Goal: Find specific page/section: Find specific page/section

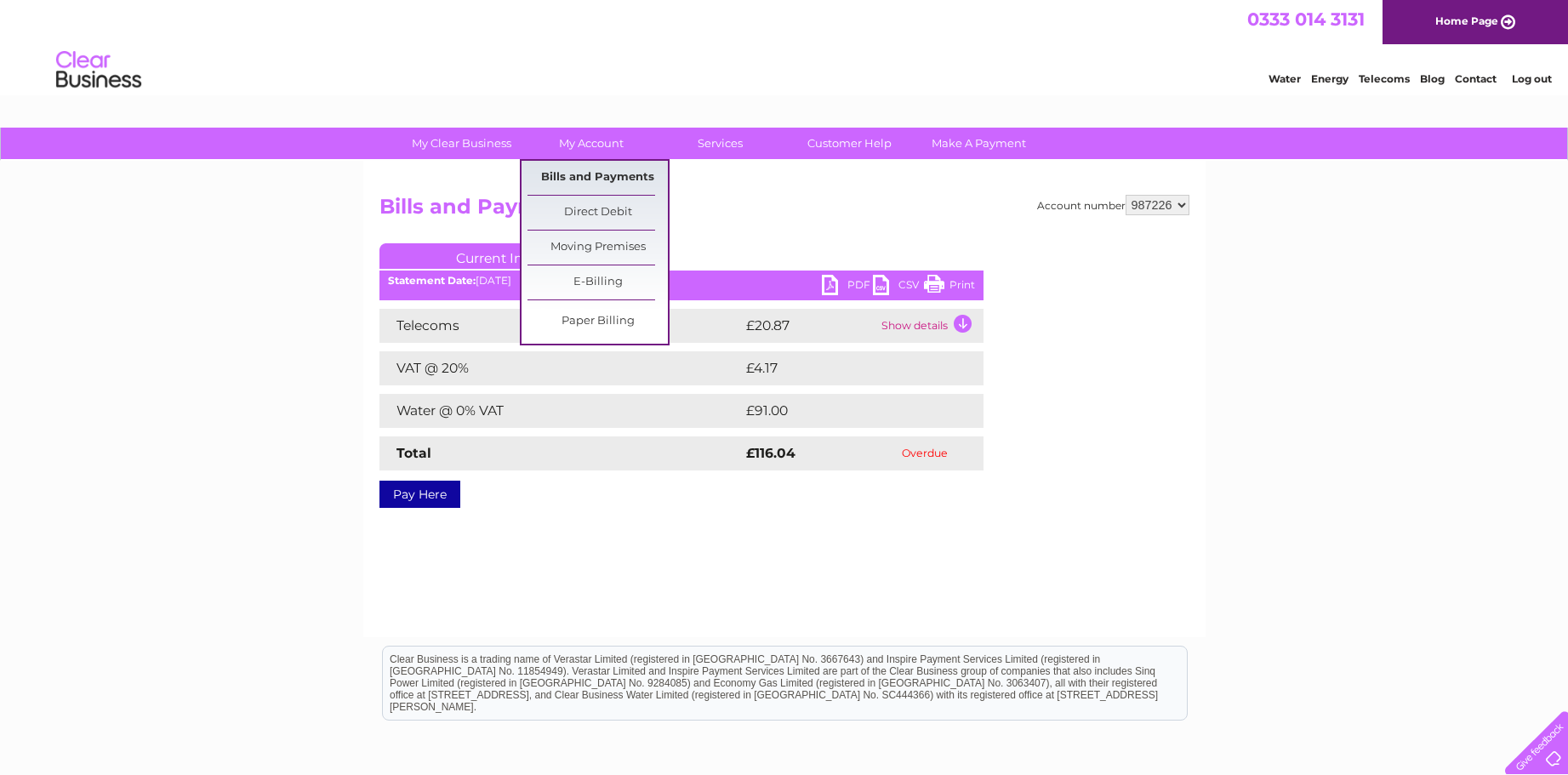
click at [577, 179] on link "Bills and Payments" at bounding box center [598, 178] width 141 height 34
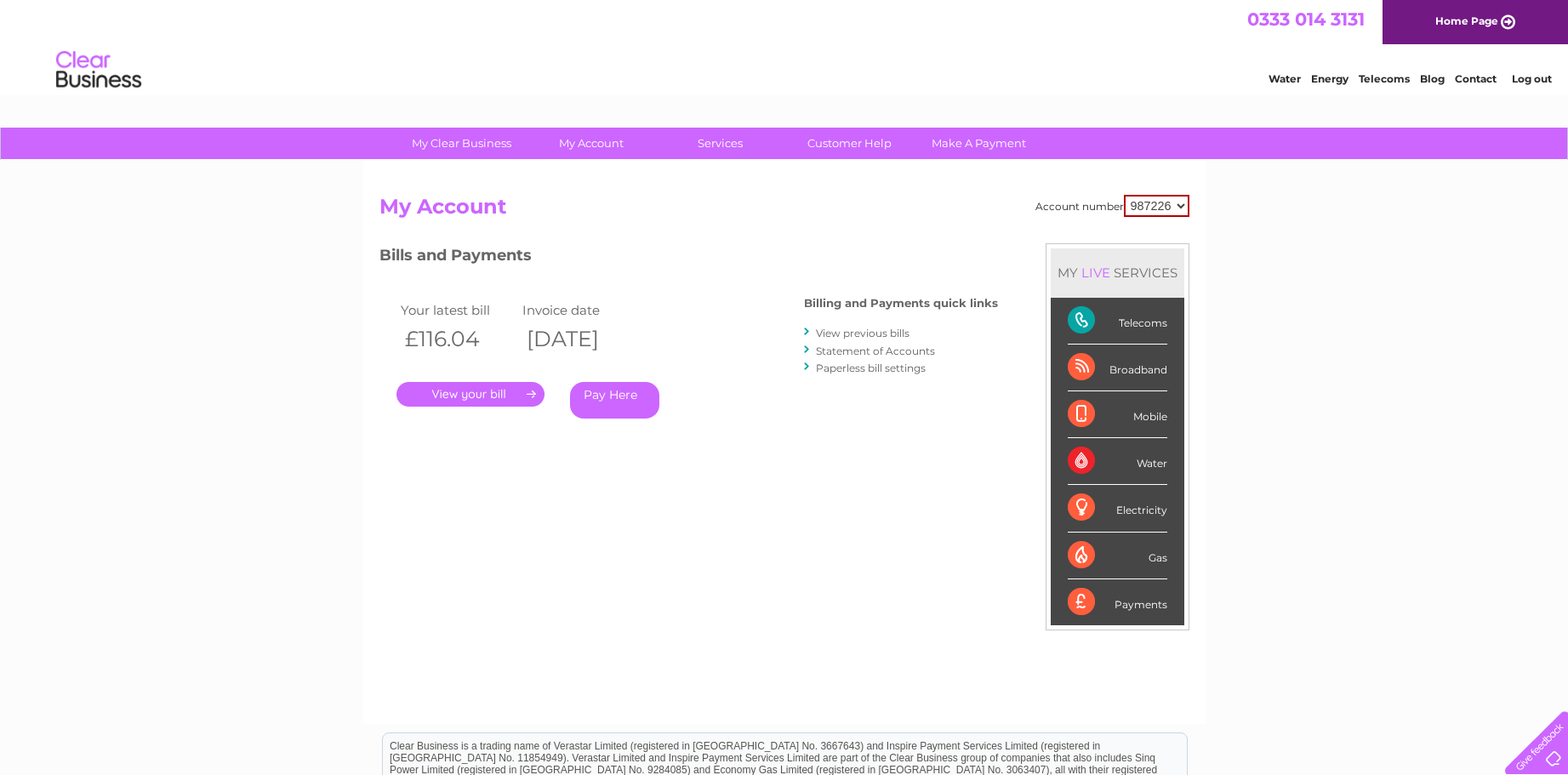
click at [846, 349] on link "Statement of Accounts" at bounding box center [875, 351] width 119 height 13
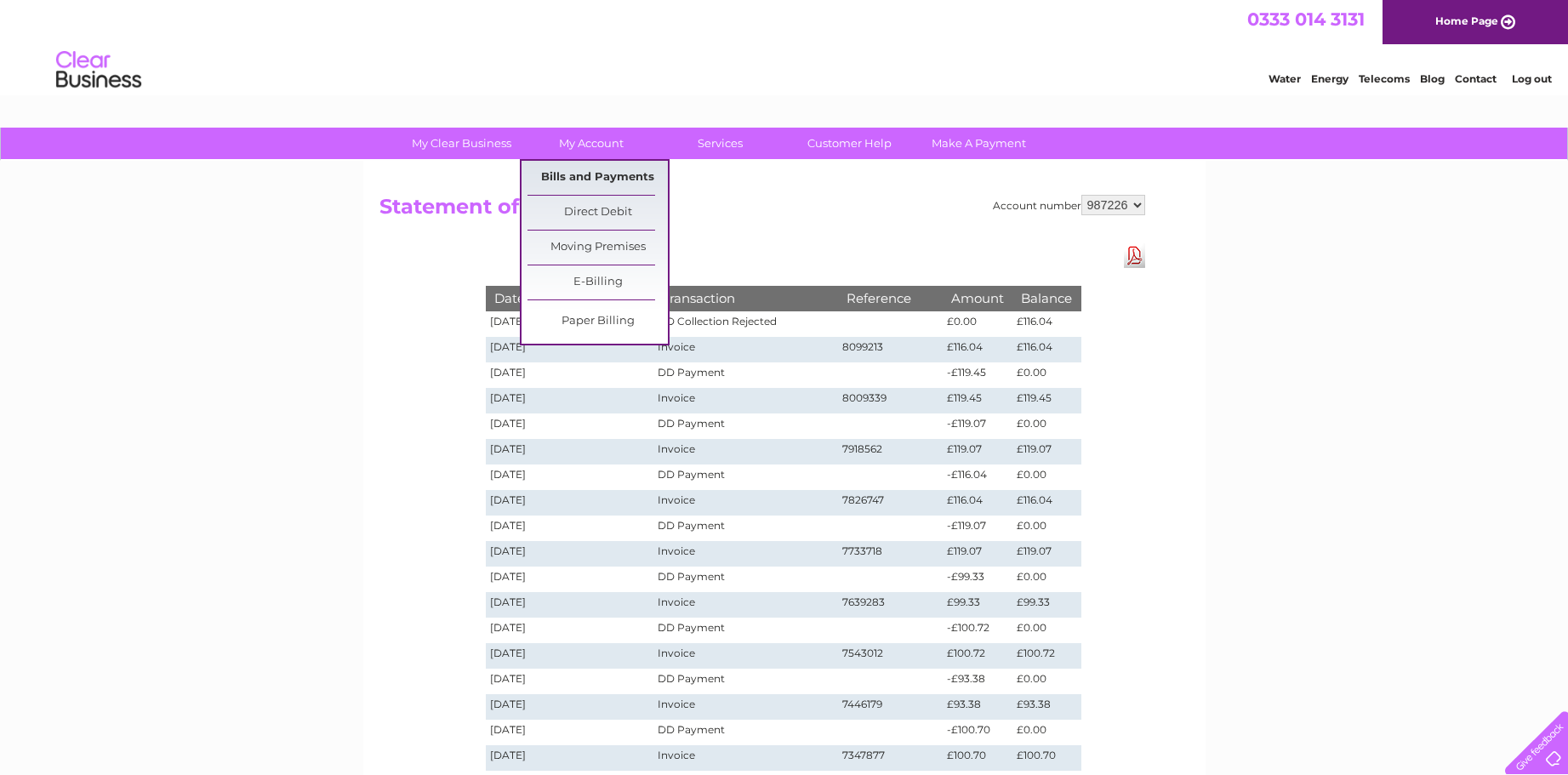
click at [600, 173] on link "Bills and Payments" at bounding box center [598, 178] width 141 height 34
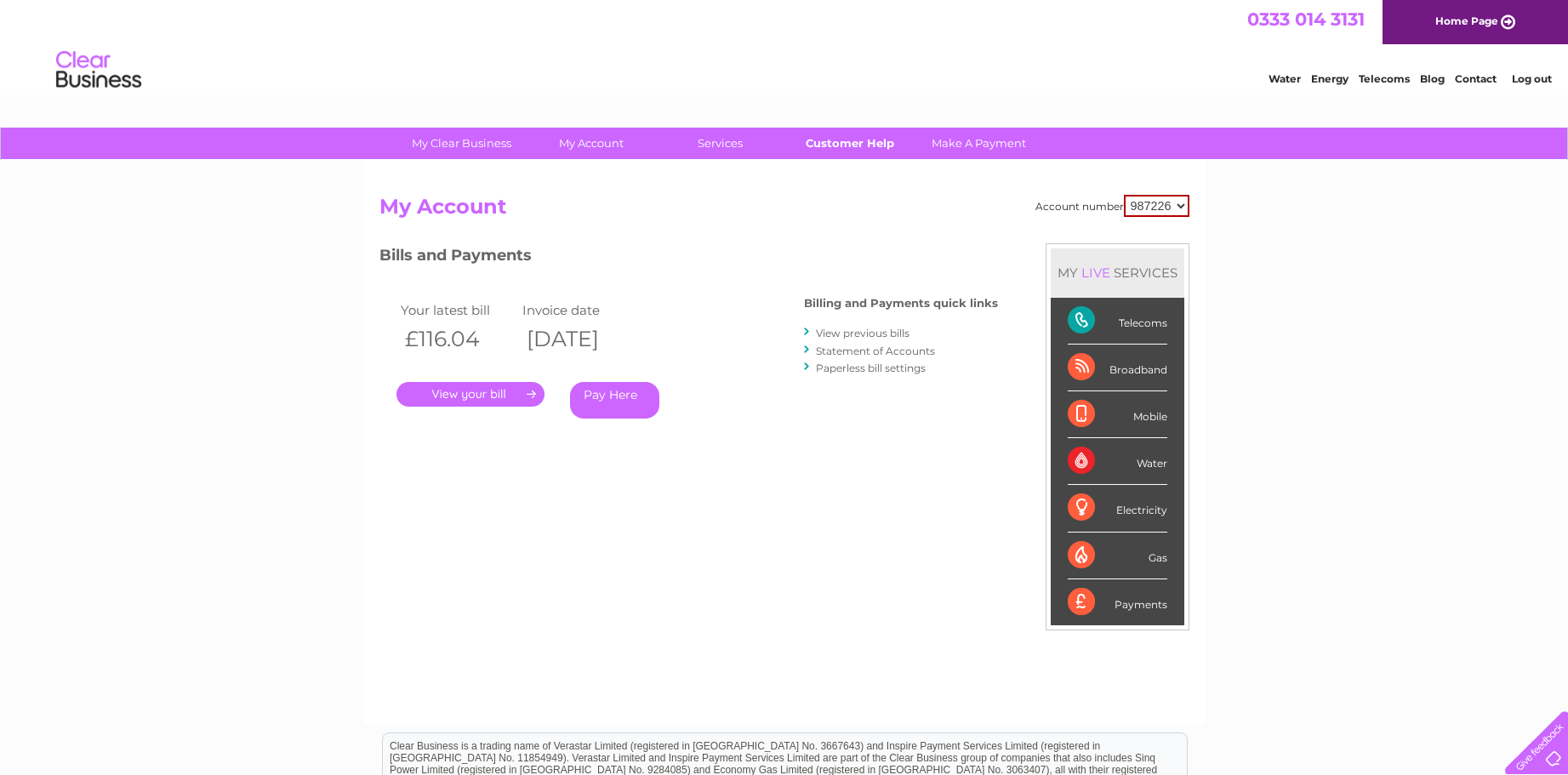
click at [831, 142] on link "Customer Help" at bounding box center [849, 143] width 141 height 31
